Goal: Communication & Community: Connect with others

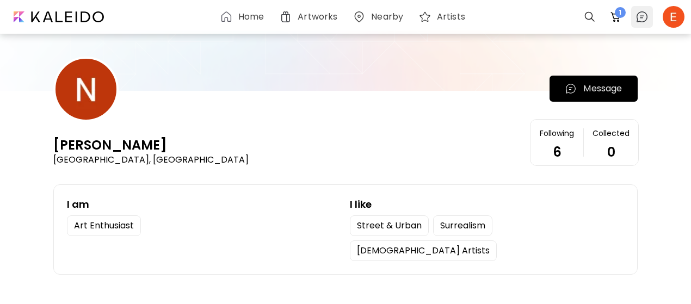
click at [647, 13] on img at bounding box center [642, 16] width 13 height 13
click at [641, 17] on img at bounding box center [642, 16] width 13 height 13
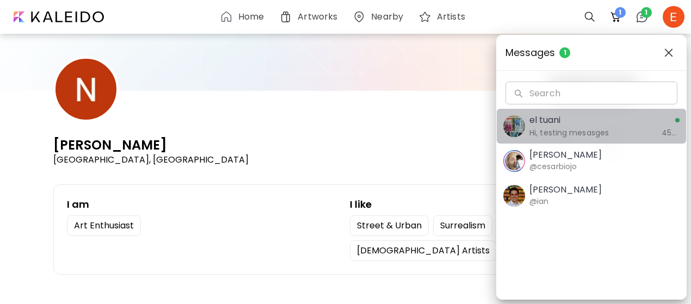
click at [609, 132] on h6 "Hi, testing mesasges" at bounding box center [593, 133] width 126 height 12
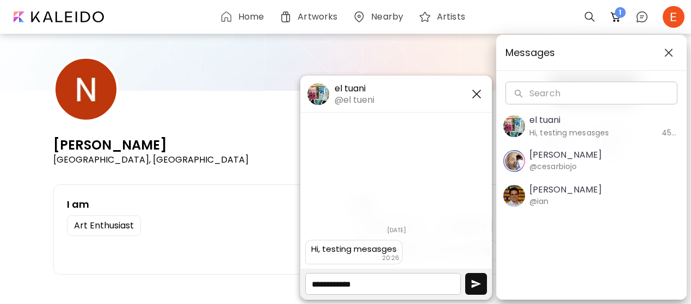
click at [382, 285] on textarea at bounding box center [383, 284] width 156 height 22
type textarea "*******"
click at [468, 286] on button "button" at bounding box center [476, 284] width 22 height 22
